Goal: Transaction & Acquisition: Purchase product/service

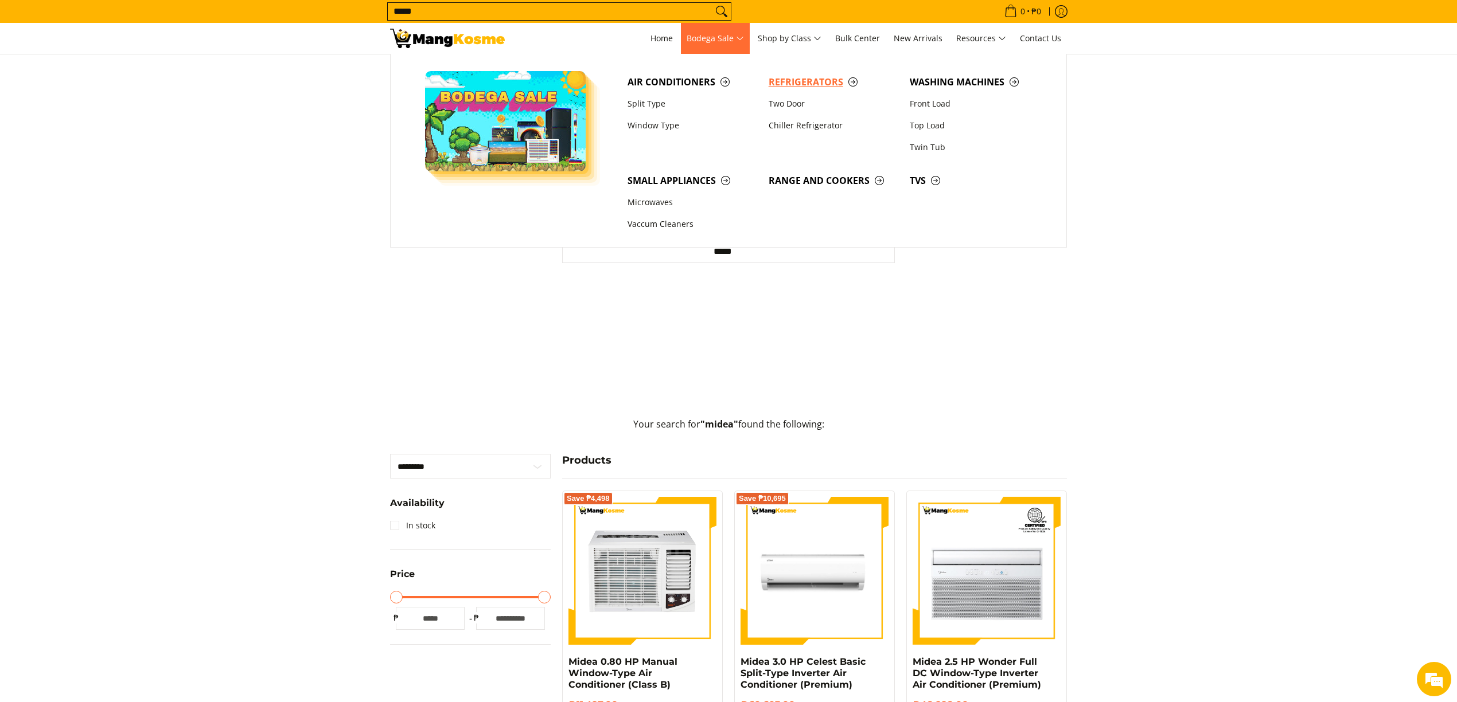
click at [840, 81] on span "Refrigerators" at bounding box center [833, 82] width 130 height 14
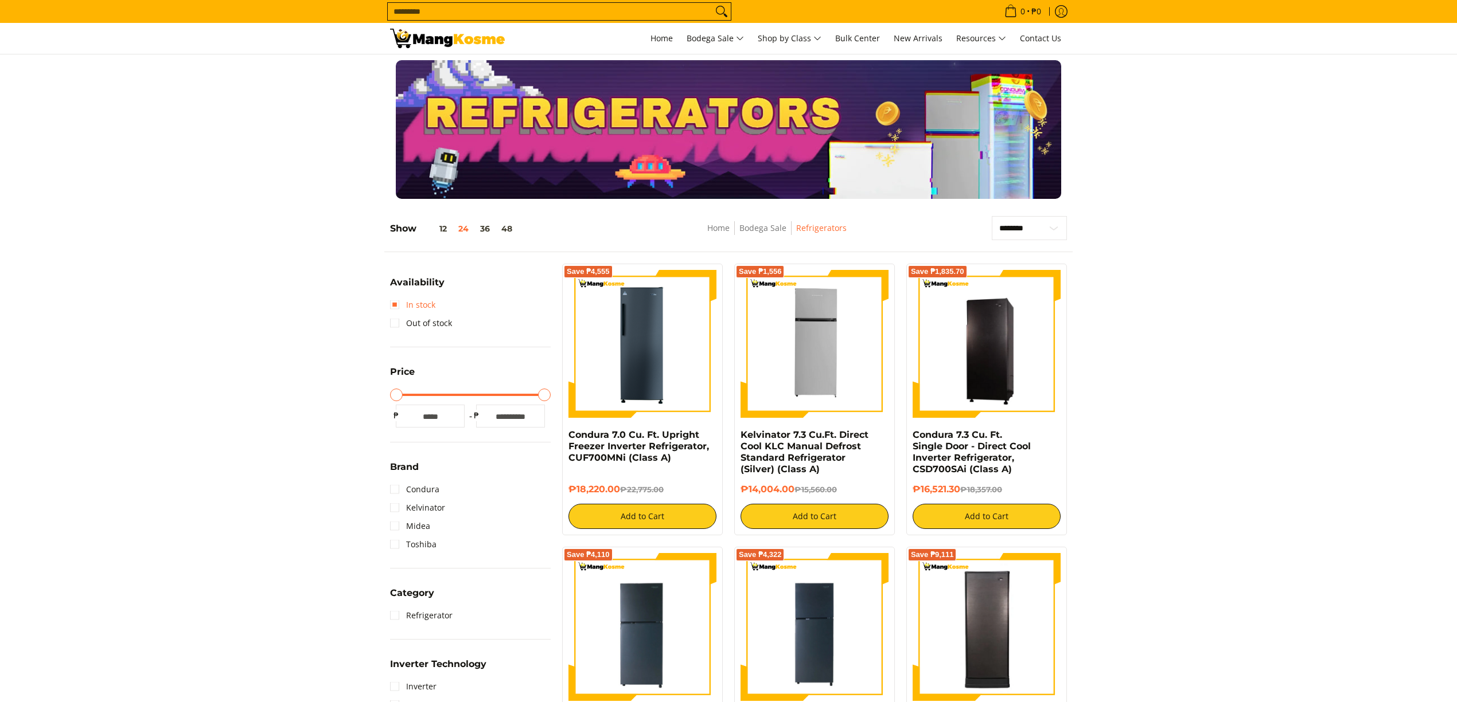
click at [434, 306] on link "In stock" at bounding box center [412, 305] width 45 height 18
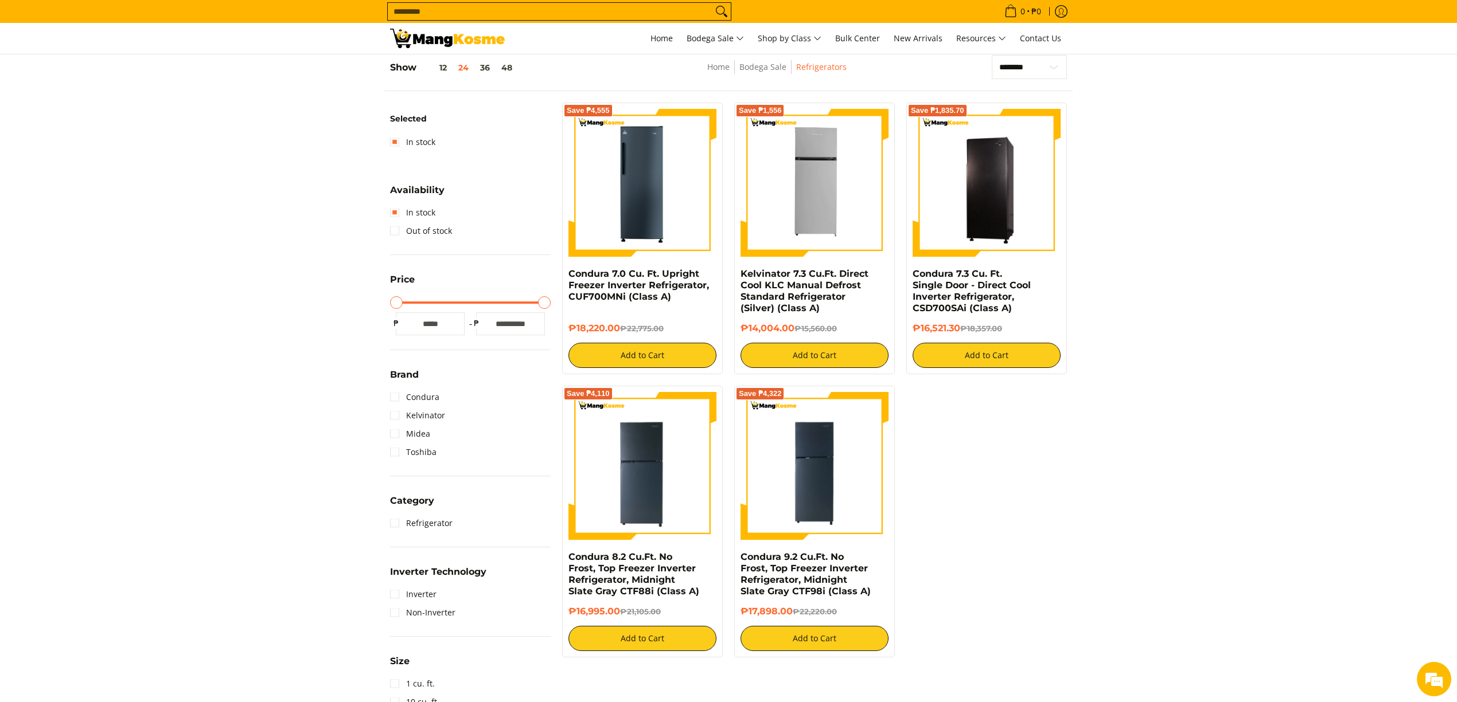
click at [651, 10] on input "Search..." at bounding box center [550, 11] width 325 height 17
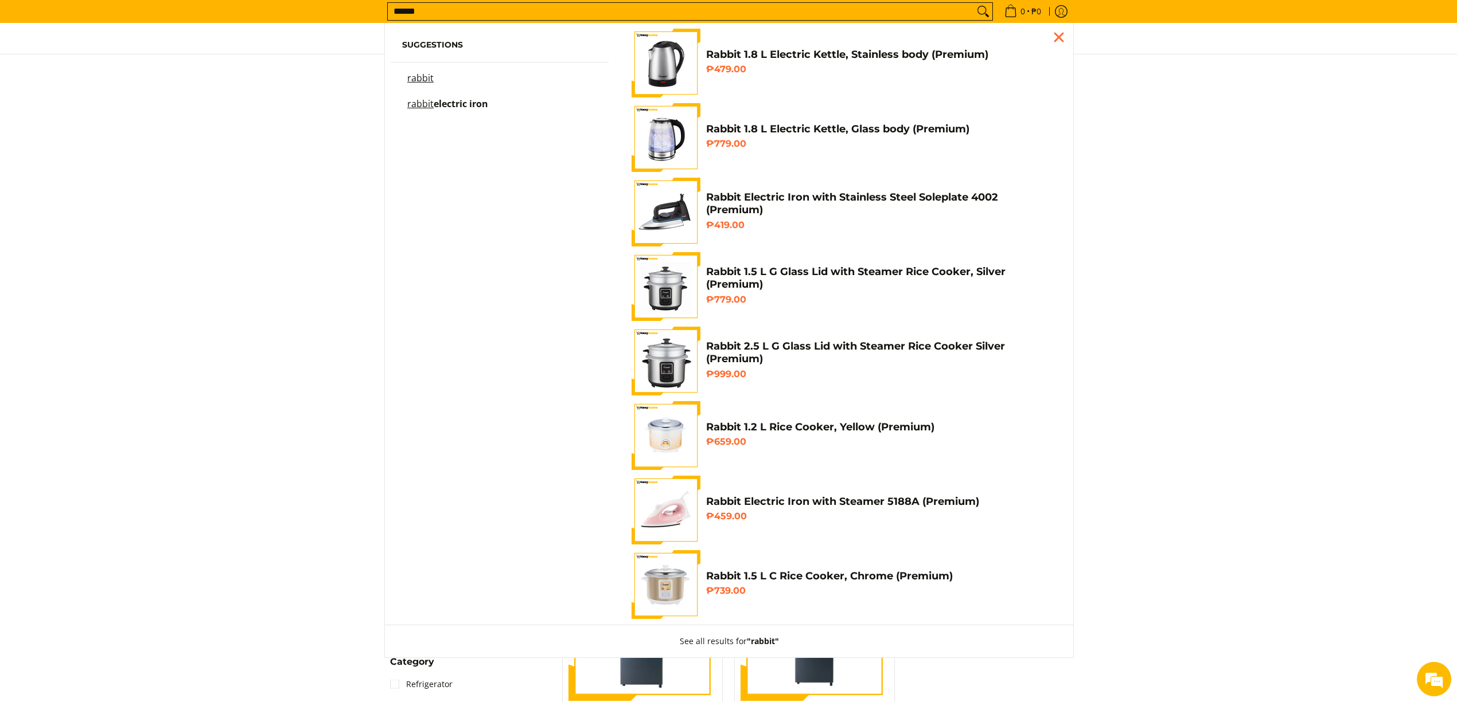
type input "******"
click at [807, 49] on h4 "Rabbit 1.8 L Electric Kettle, Stainless body (Premium)" at bounding box center [881, 54] width 350 height 13
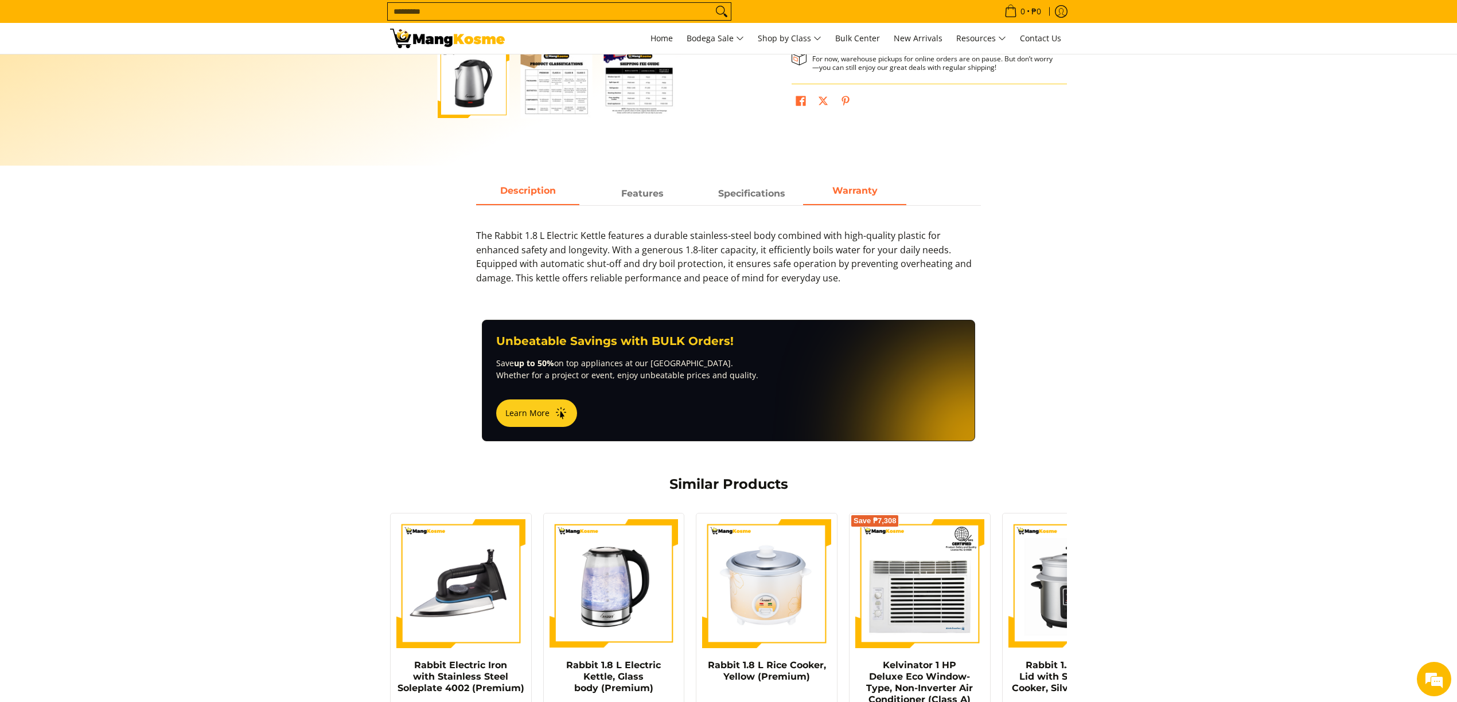
click at [874, 200] on span "Warranty" at bounding box center [854, 194] width 103 height 21
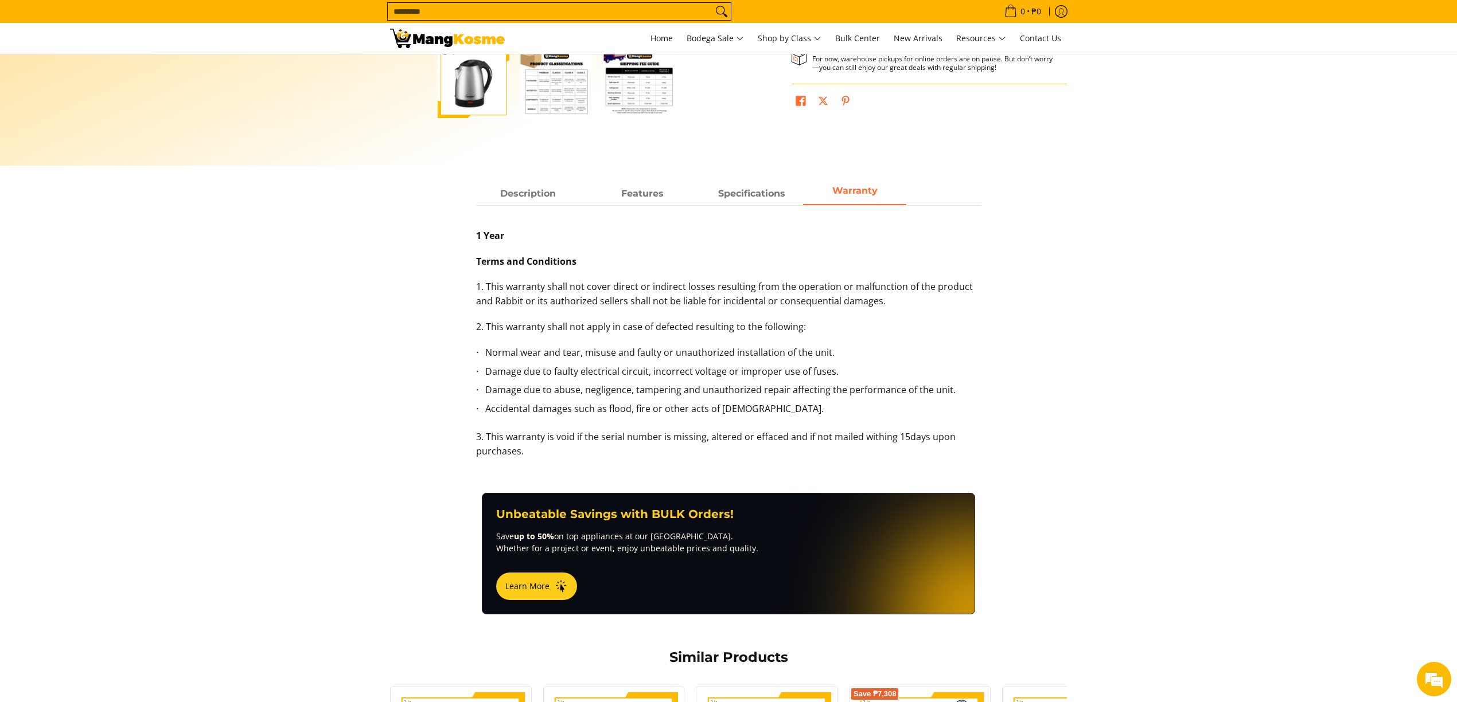
drag, startPoint x: 528, startPoint y: 459, endPoint x: 491, endPoint y: 404, distance: 66.2
click at [491, 404] on div "1 Year Terms and Conditions 1. This warranty shall not cover direct or indirect…" at bounding box center [728, 349] width 505 height 241
click at [491, 404] on li "Accidental damages such as flood, fire or other acts of God." at bounding box center [732, 411] width 495 height 19
click at [1044, 370] on div "Description Features Specifications Warranty The Rabbit 1.8 L Electric Kettle f…" at bounding box center [728, 326] width 688 height 287
drag, startPoint x: 482, startPoint y: 287, endPoint x: 996, endPoint y: 456, distance: 541.0
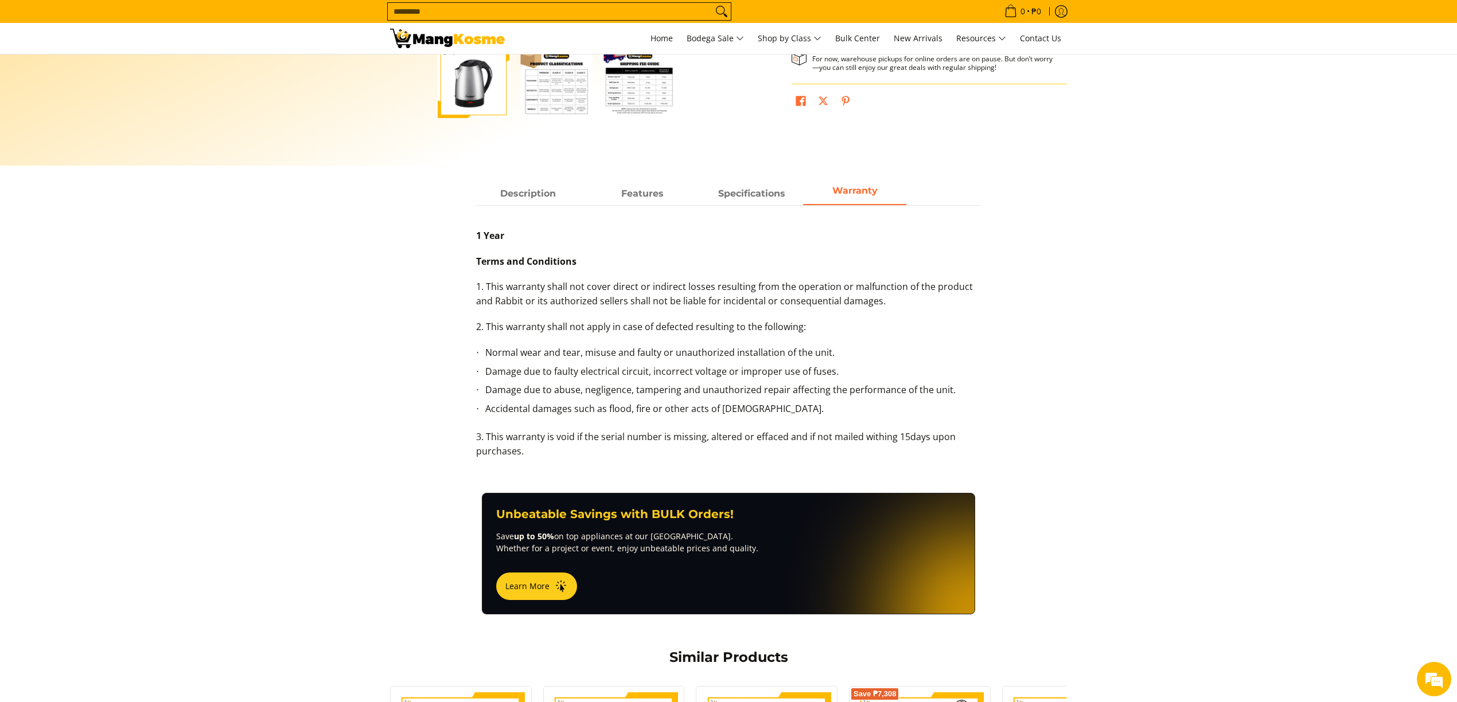
click at [996, 456] on div "Description Features Specifications Warranty The Rabbit 1.8 L Electric Kettle f…" at bounding box center [728, 326] width 688 height 287
click at [1161, 307] on section "Description Features Specifications Warranty The Rabbit 1.8 L Electric Kettle f…" at bounding box center [728, 338] width 1457 height 310
